Goal: Transaction & Acquisition: Purchase product/service

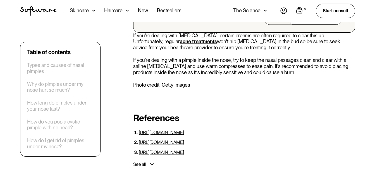
scroll to position [1088, 0]
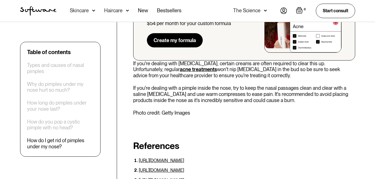
click at [180, 66] on link "acne treatments" at bounding box center [198, 69] width 37 height 6
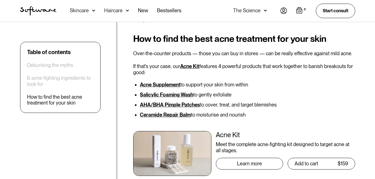
scroll to position [948, 0]
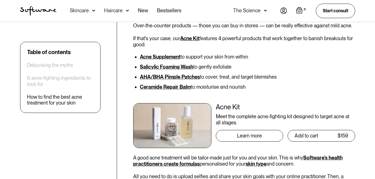
click at [169, 67] on link "Salicylic Foaming Wash" at bounding box center [166, 67] width 53 height 6
click at [167, 55] on link "Acne Supplement" at bounding box center [160, 57] width 40 height 6
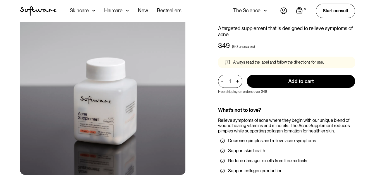
scroll to position [112, 0]
